Goal: Task Accomplishment & Management: Manage account settings

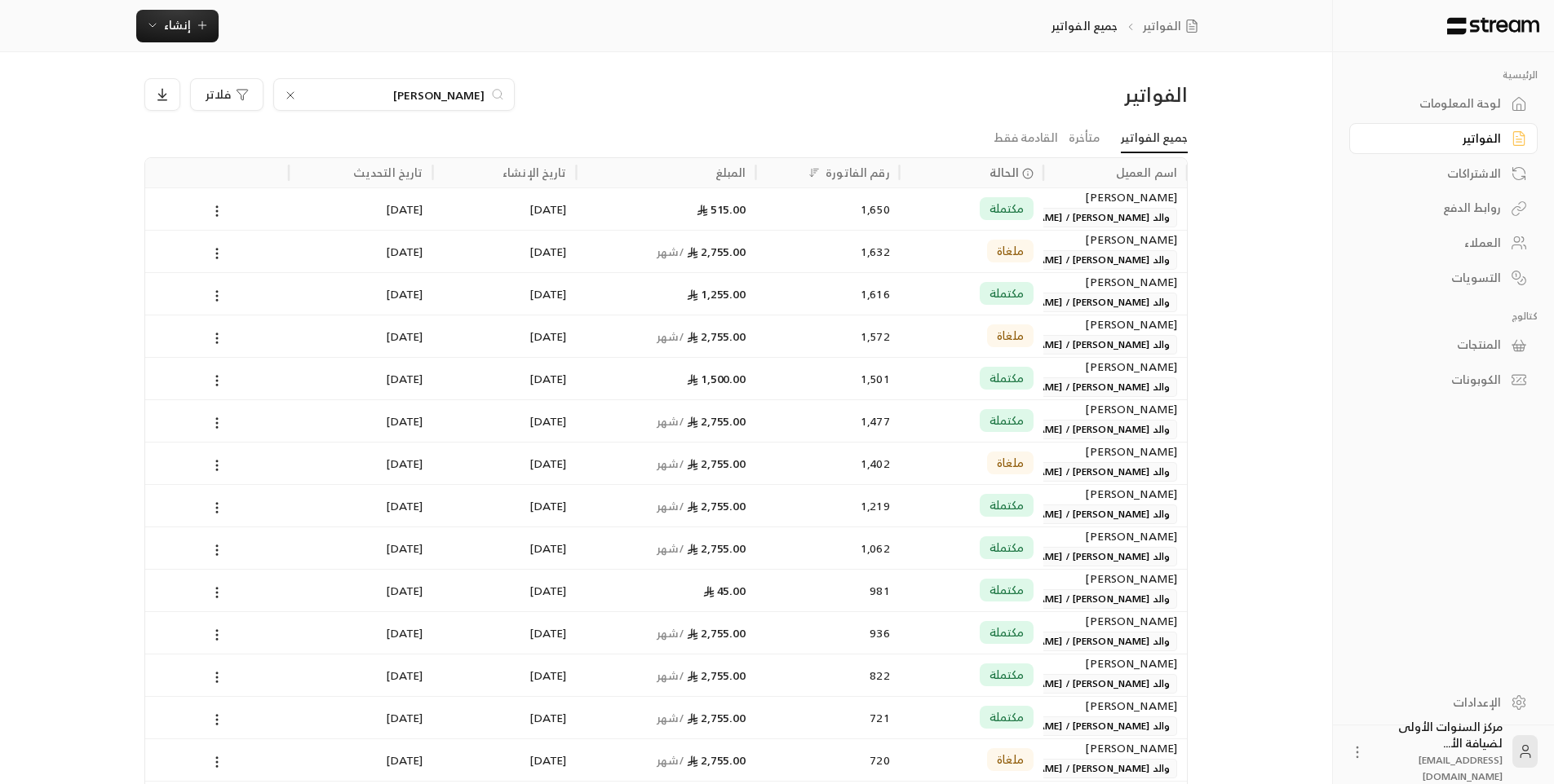
click at [1451, 773] on span "[EMAIL_ADDRESS][DOMAIN_NAME]" at bounding box center [1460, 768] width 84 height 34
click at [1361, 751] on icon at bounding box center [1357, 752] width 16 height 16
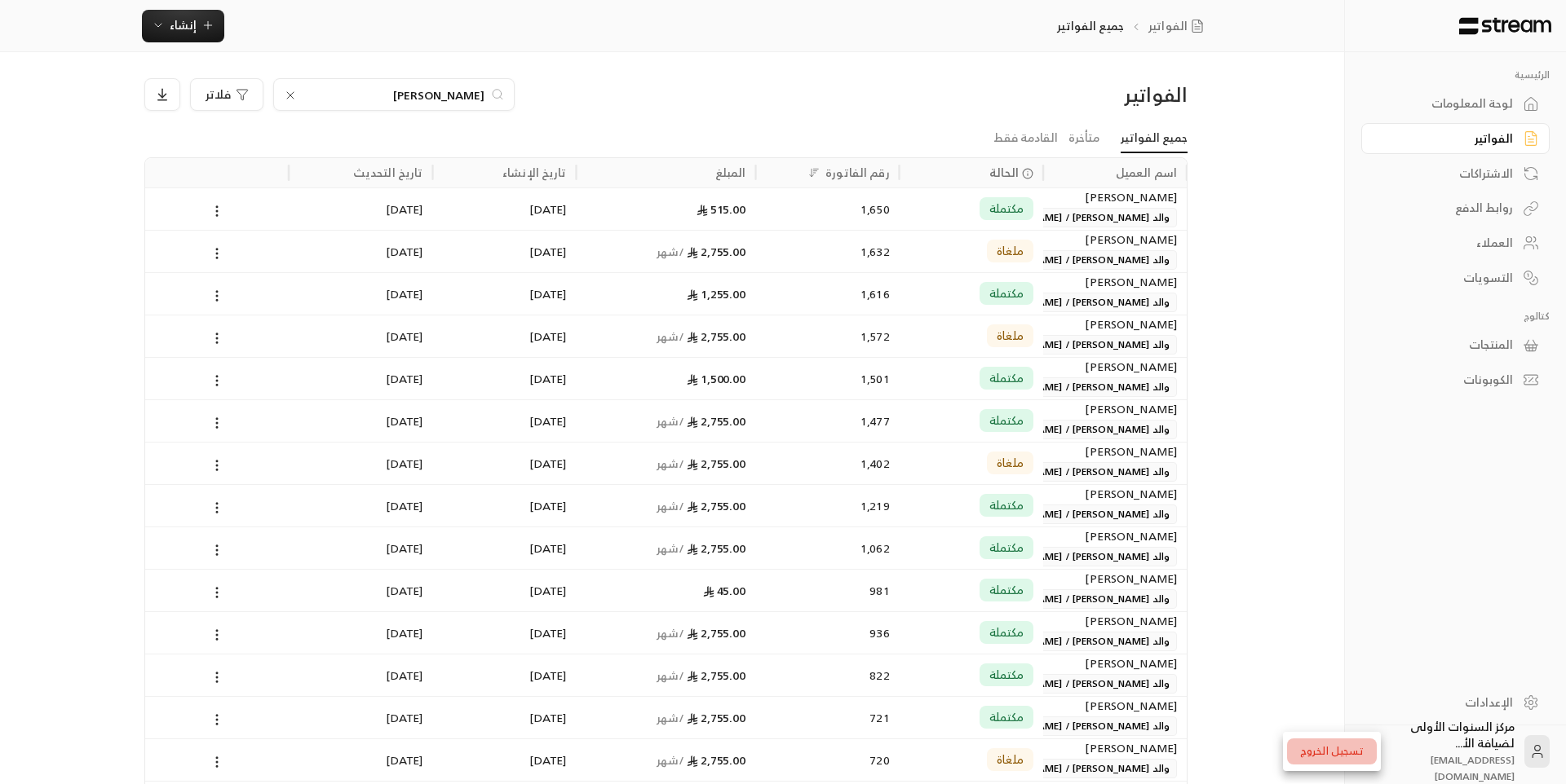
click at [1358, 751] on li "تسجيل الخروج" at bounding box center [1331, 751] width 90 height 26
